Goal: Find specific page/section: Find specific page/section

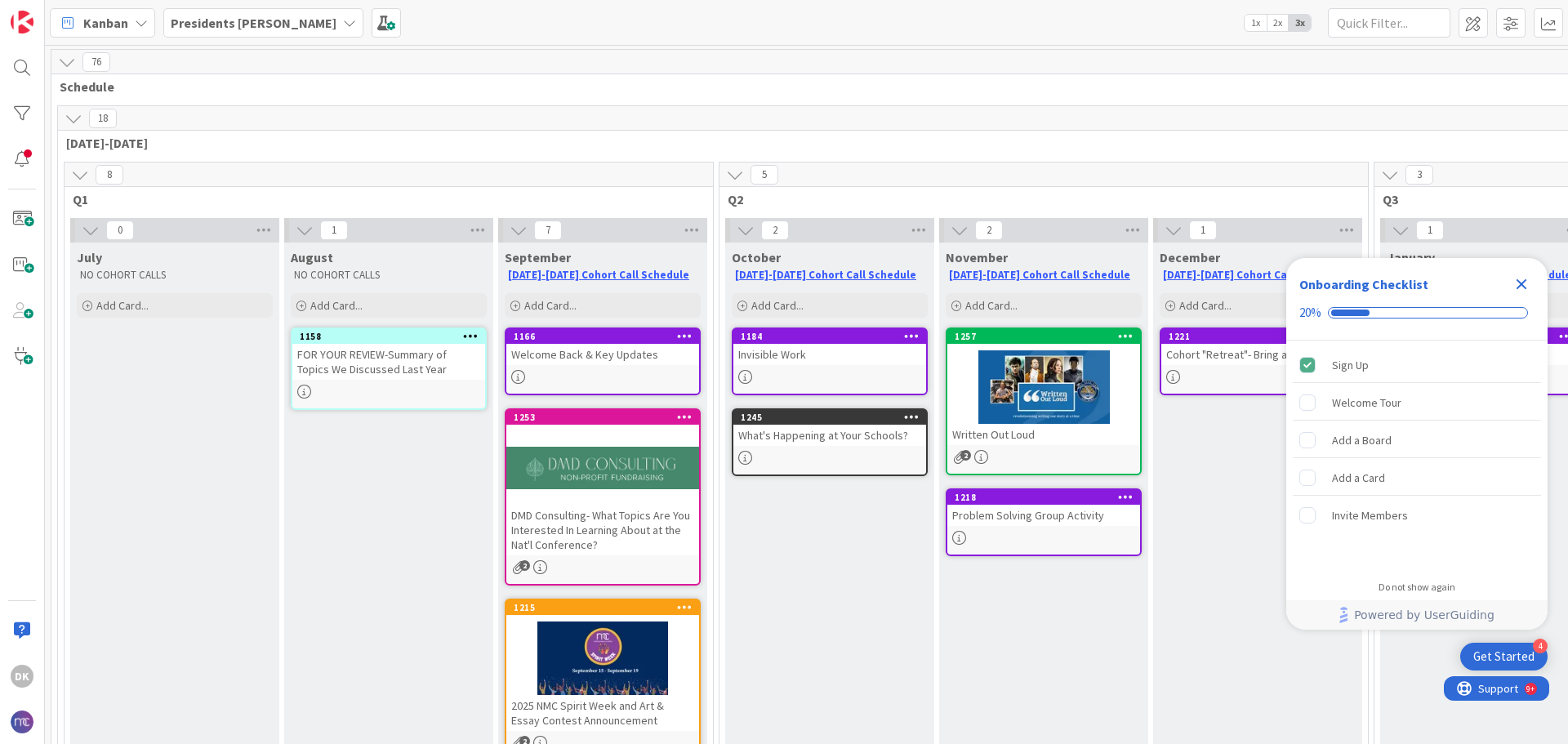
click at [1526, 282] on icon "Close Checklist" at bounding box center [1522, 284] width 11 height 11
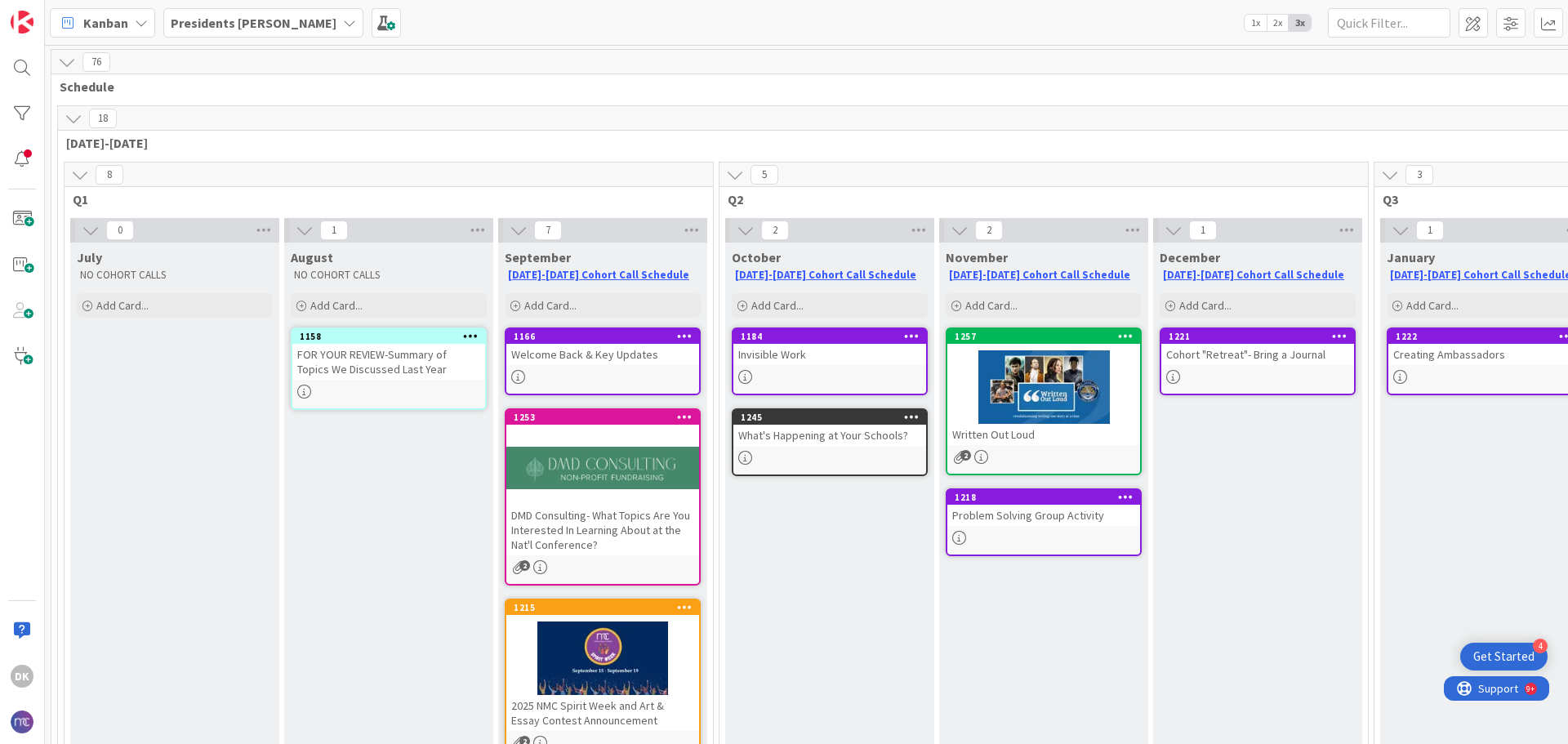
click at [246, 8] on div "Presidents [PERSON_NAME]" at bounding box center [264, 23] width 200 height 30
click at [256, 166] on h4 "Presidents [PERSON_NAME]" at bounding box center [280, 161] width 197 height 17
click at [74, 118] on icon at bounding box center [74, 118] width 18 height 18
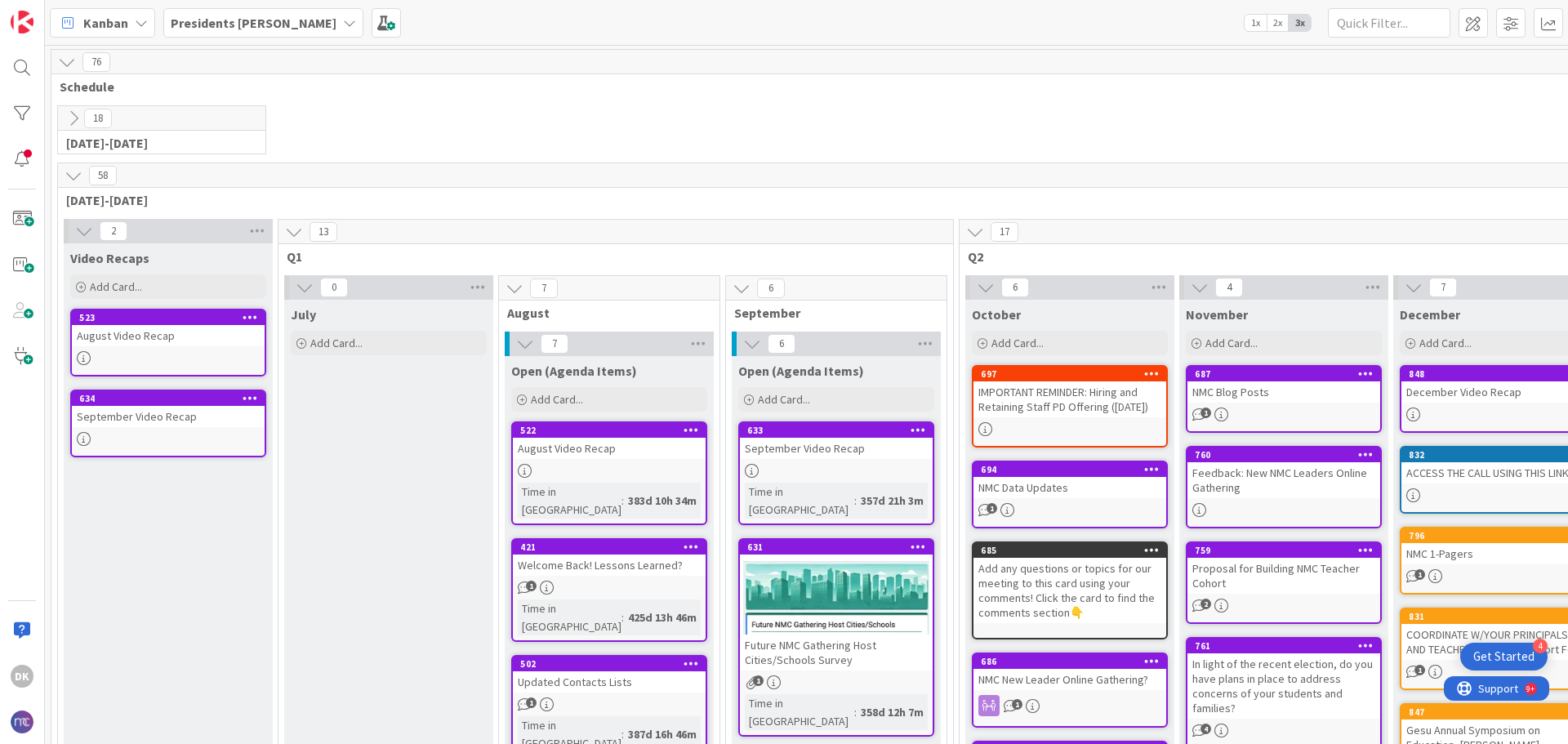
click at [74, 118] on icon at bounding box center [74, 118] width 18 height 18
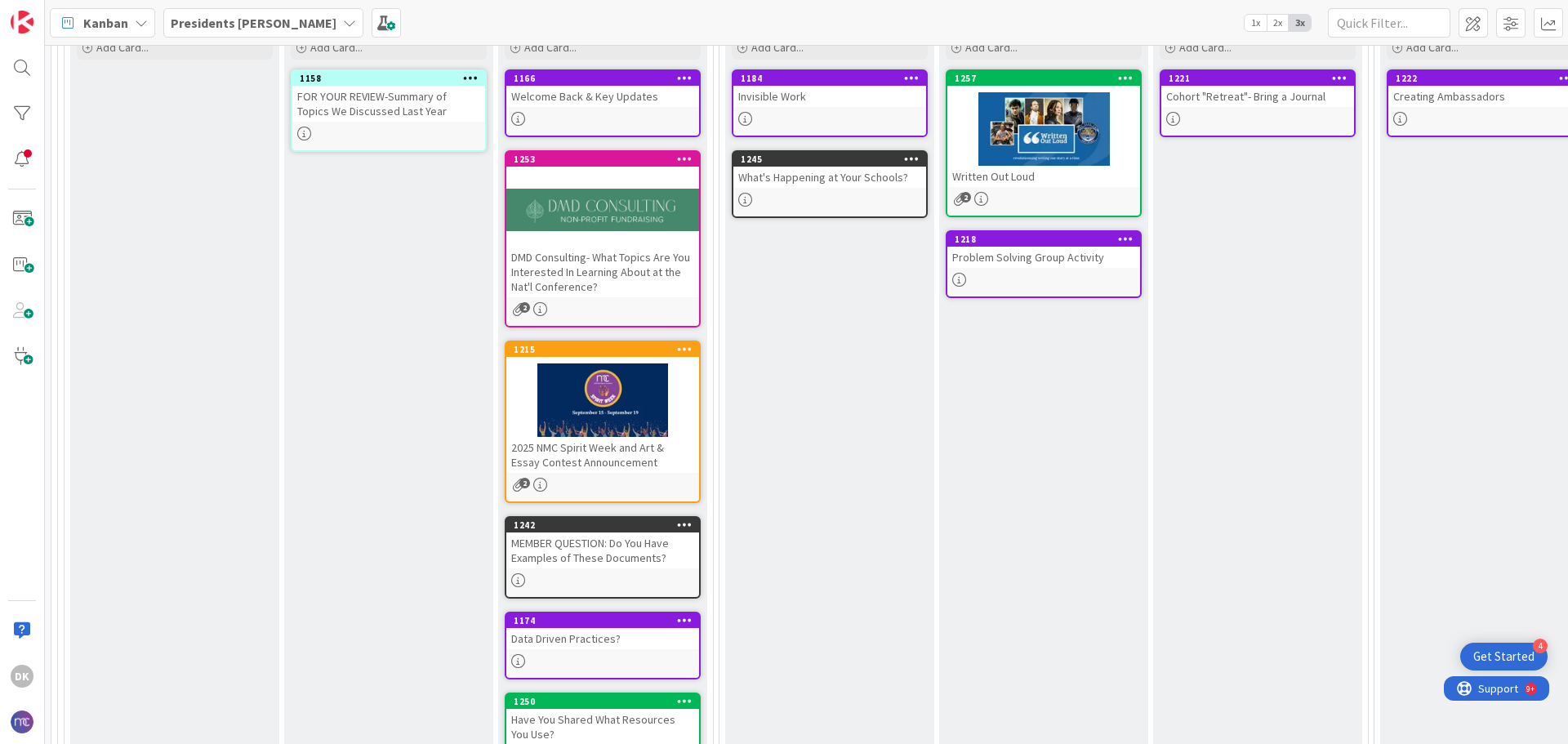
scroll to position [81, 0]
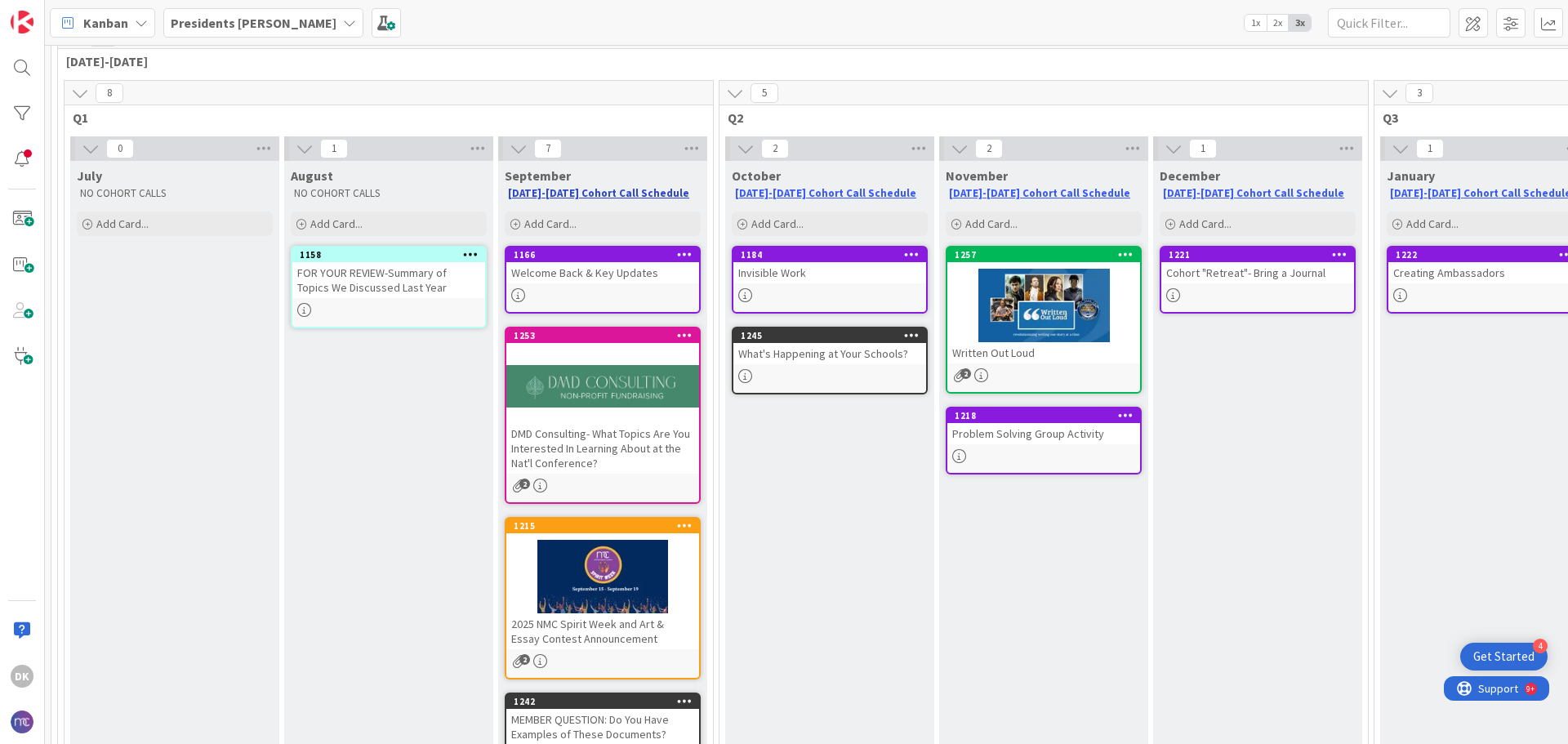
click at [602, 189] on link "[DATE]-[DATE] Cohort Call Schedule" at bounding box center [598, 193] width 181 height 14
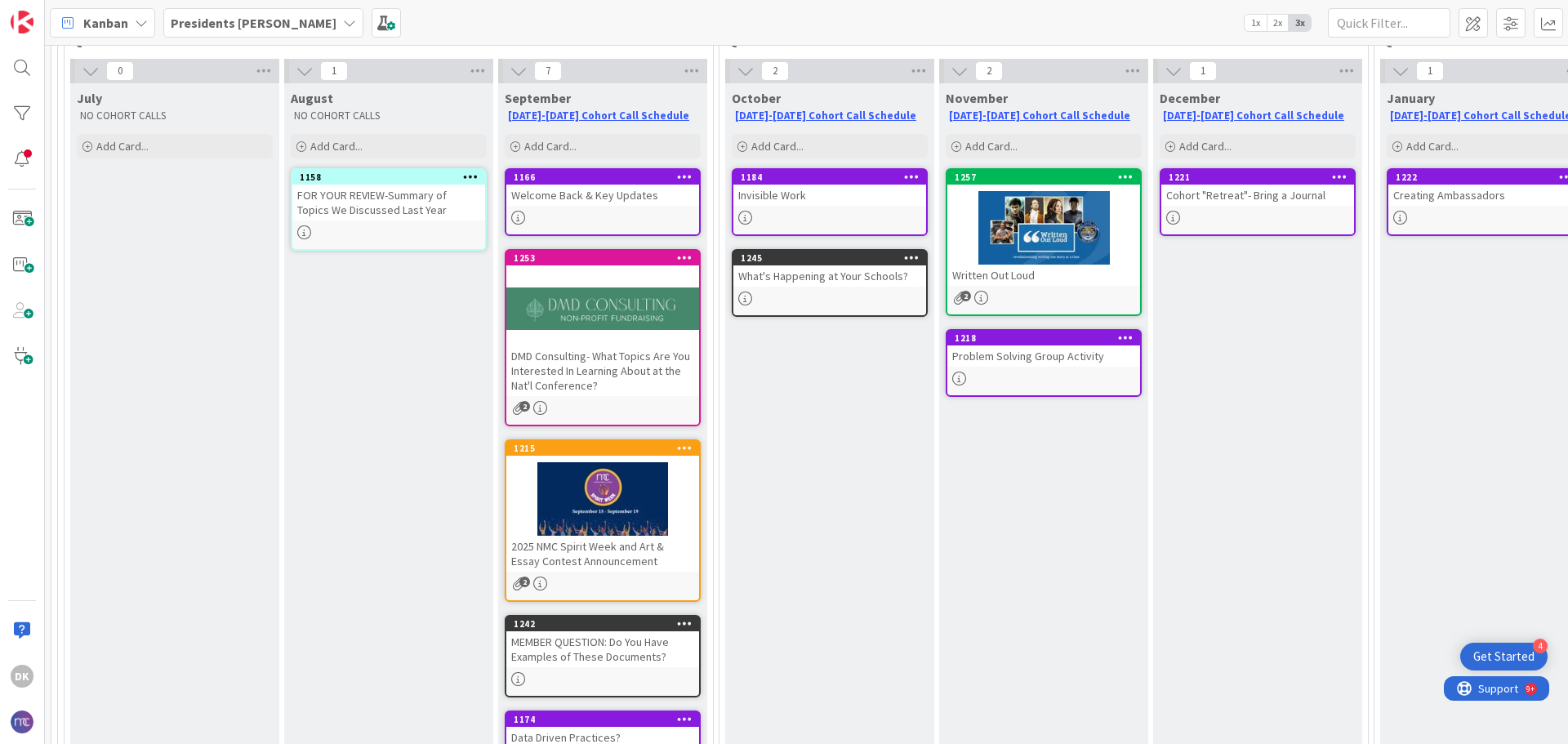
scroll to position [0, 0]
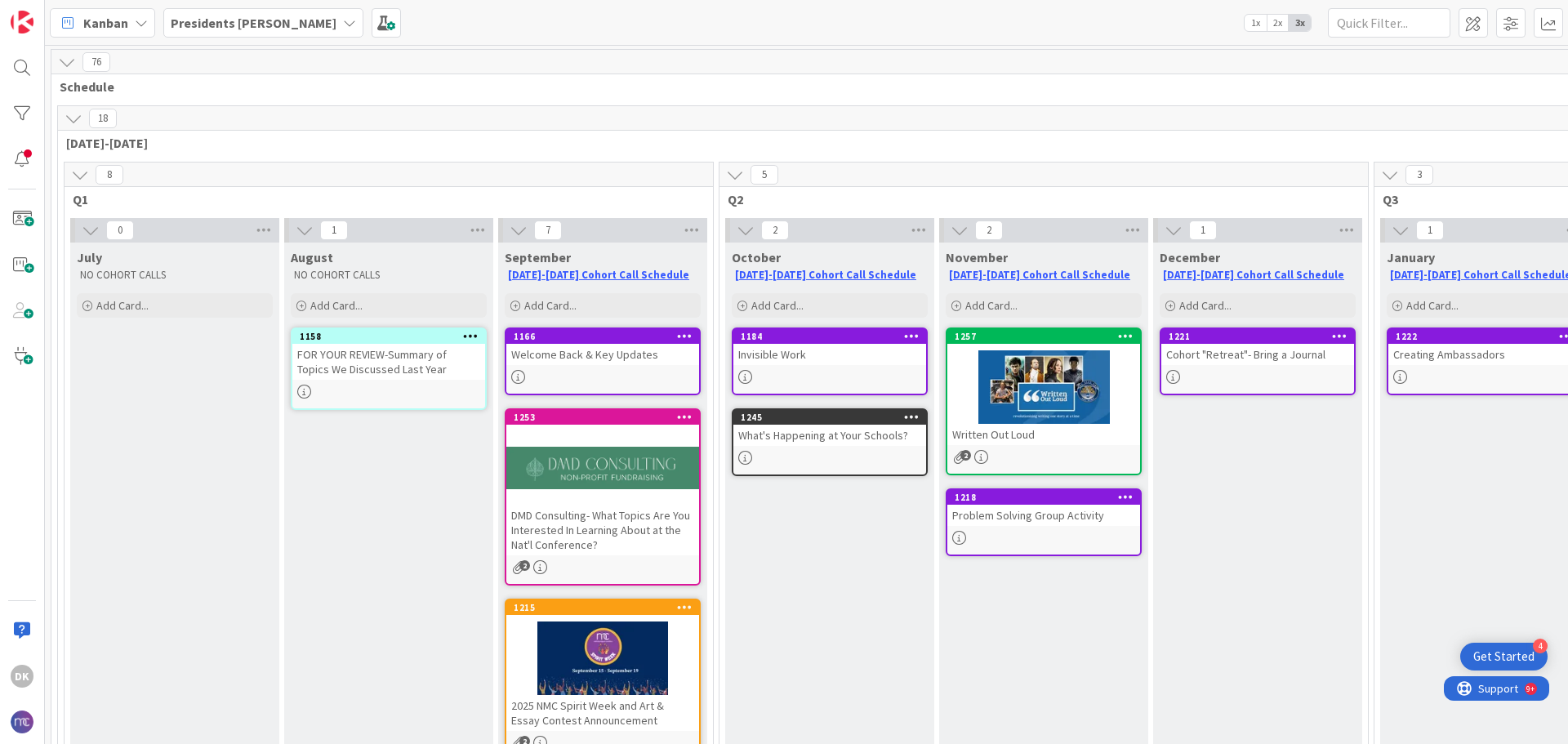
click at [113, 172] on span "8" at bounding box center [109, 174] width 28 height 19
click at [25, 155] on div at bounding box center [22, 158] width 32 height 32
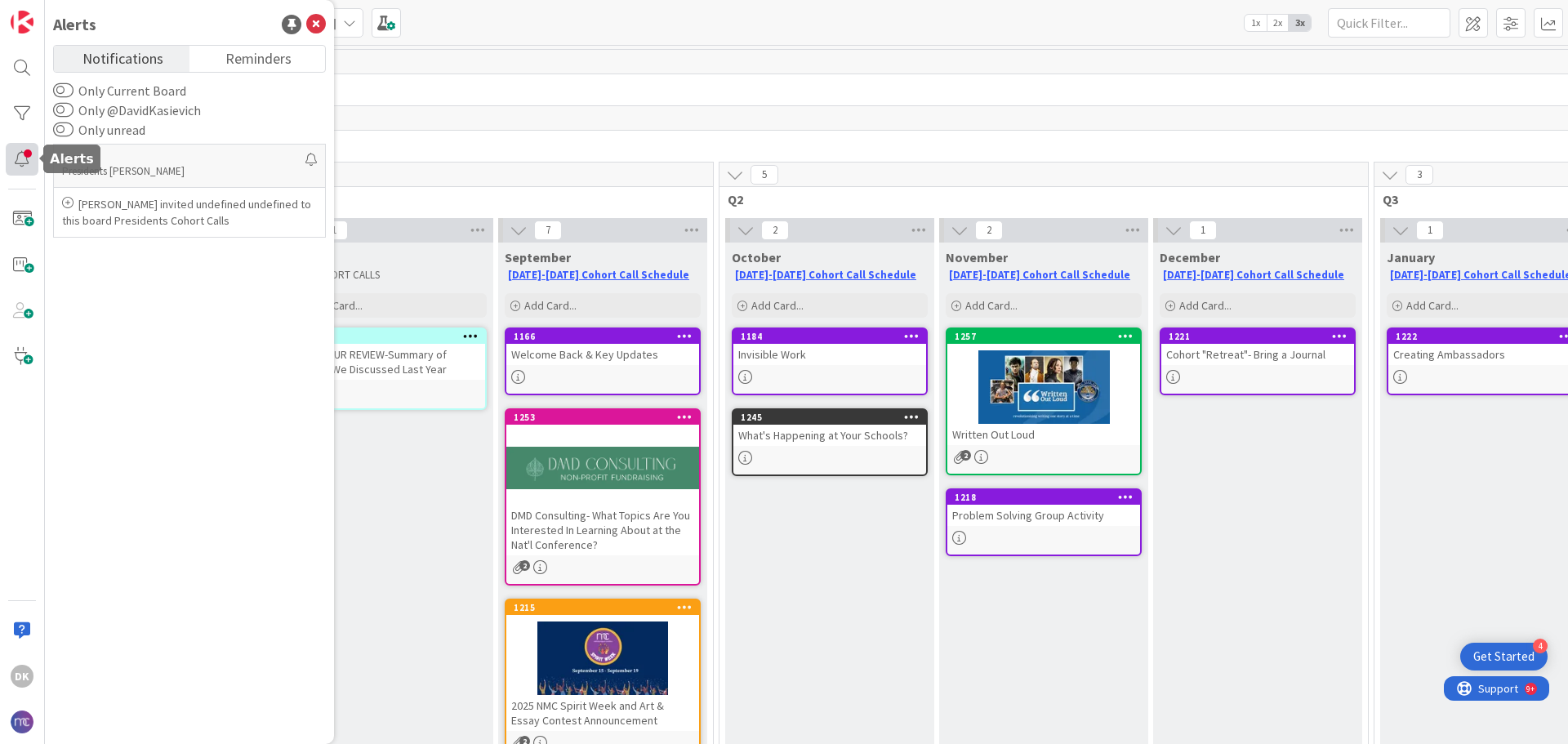
click at [24, 155] on div at bounding box center [22, 158] width 32 height 32
click at [318, 22] on icon at bounding box center [316, 25] width 19 height 19
